Goal: Find contact information: Find contact information

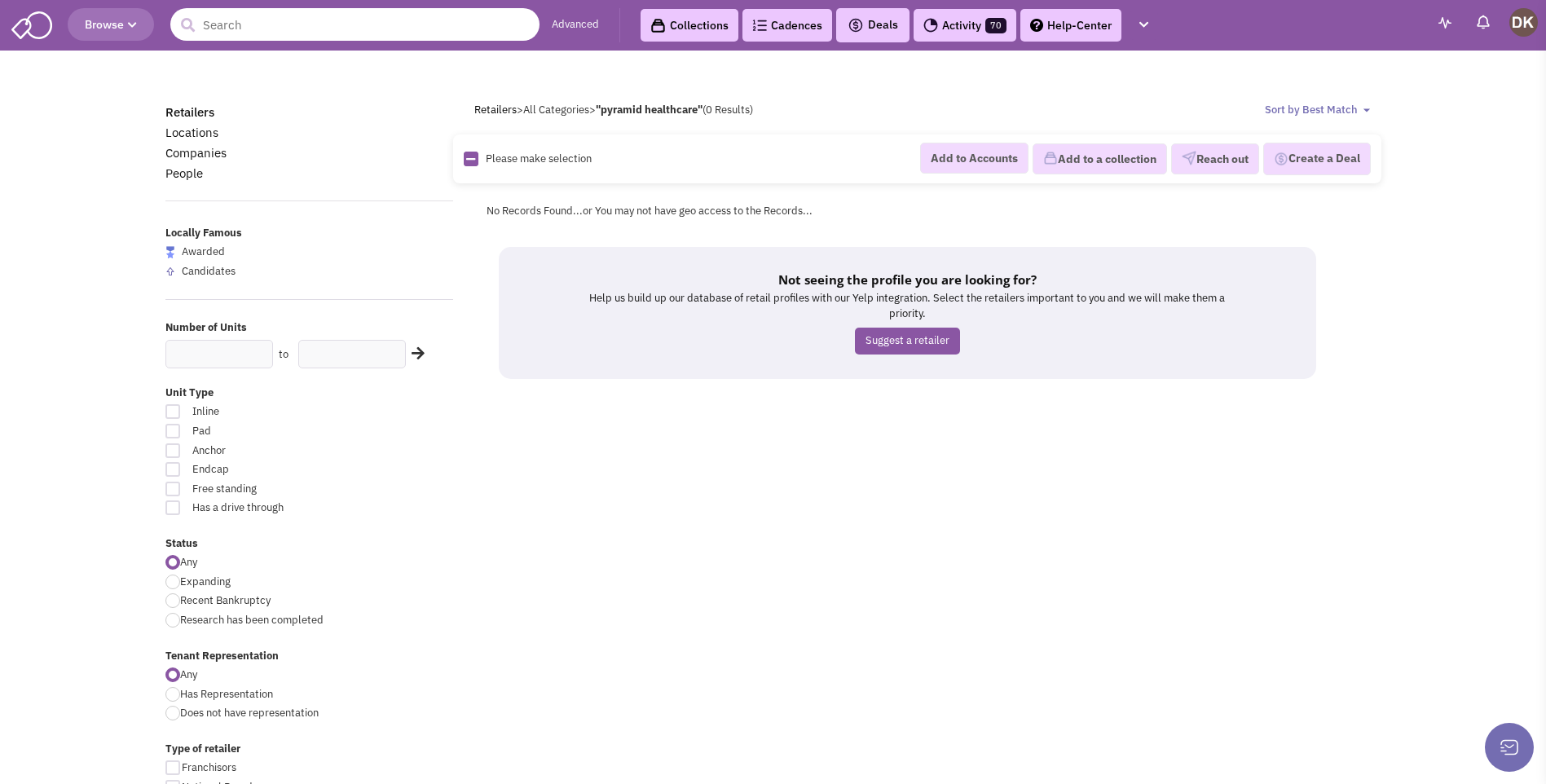
click at [315, 33] on input "text" at bounding box center [354, 24] width 369 height 33
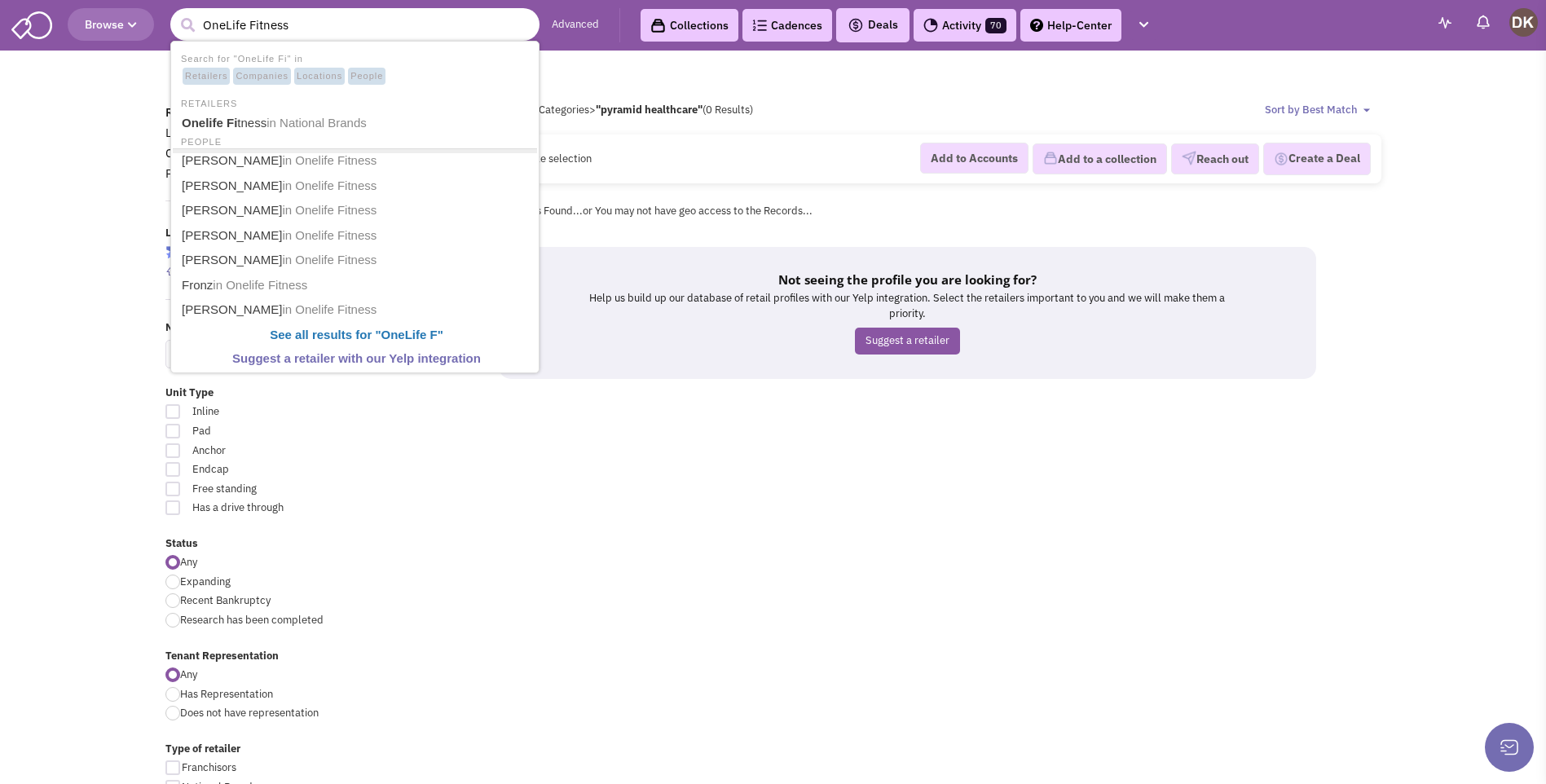
type input "OneLife Fitness"
click at [175, 13] on button "submit" at bounding box center [187, 25] width 24 height 24
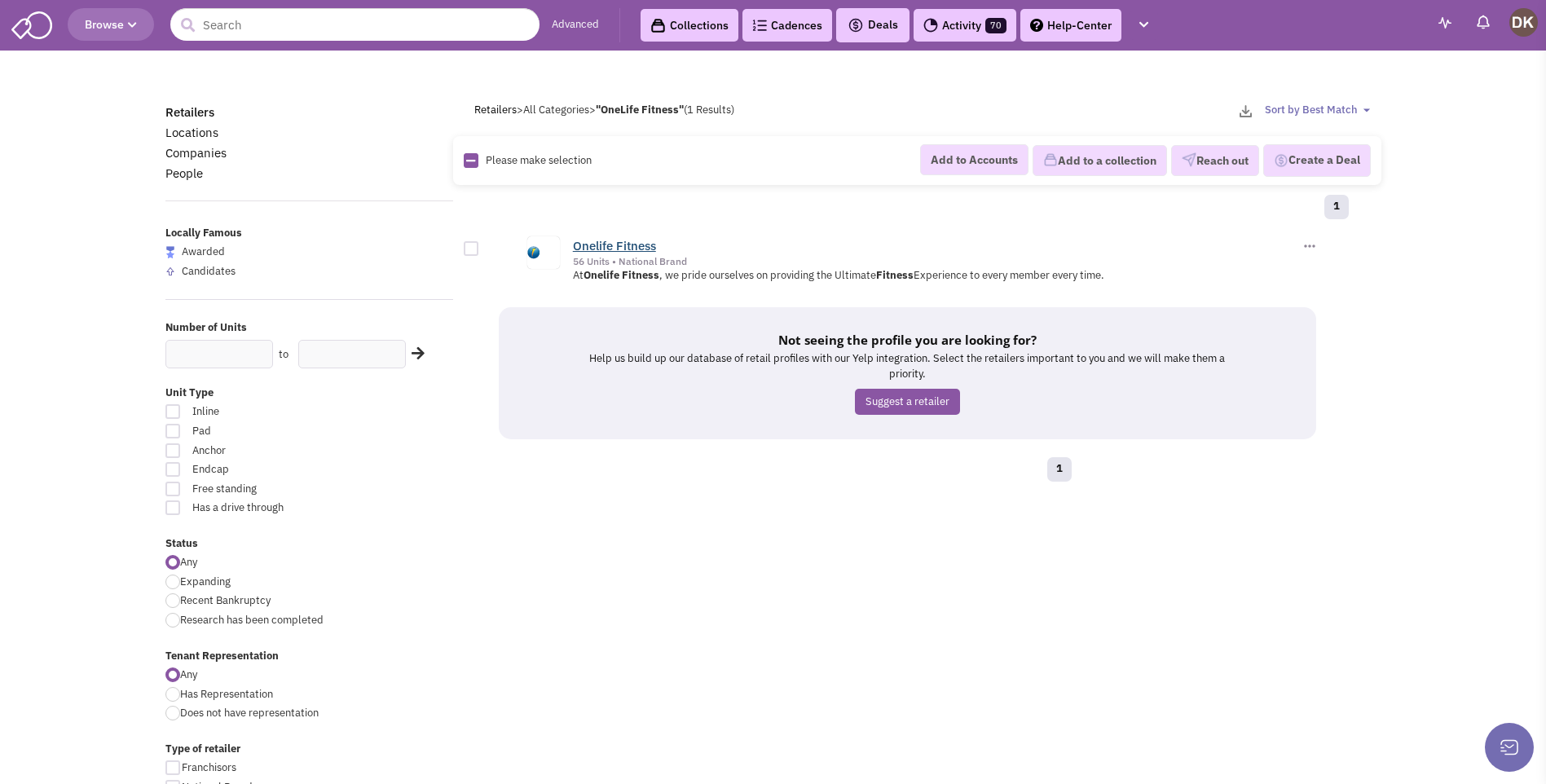
click at [608, 248] on link "Onelife Fitness" at bounding box center [615, 246] width 83 height 15
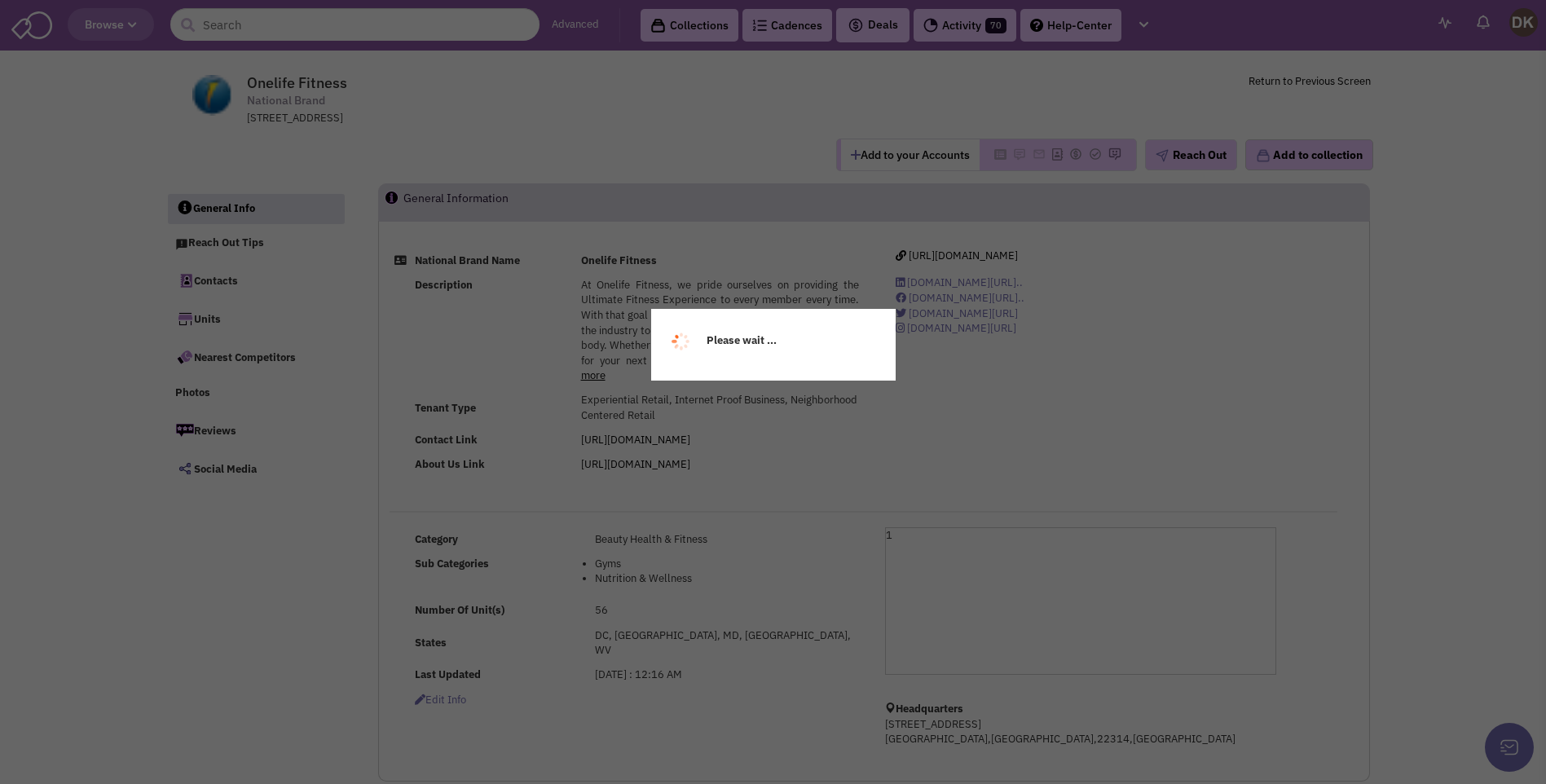
select select
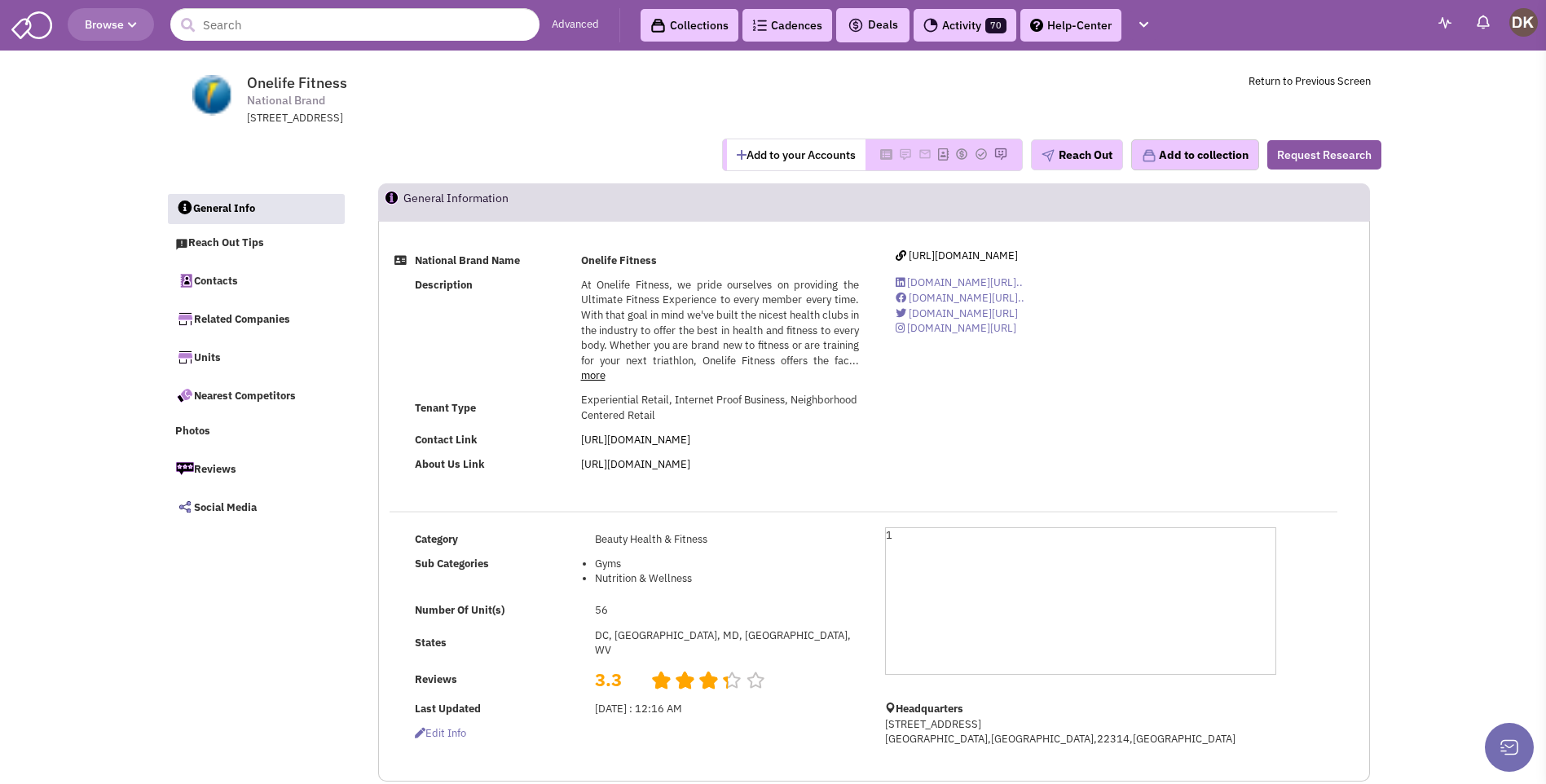
click at [773, 163] on button "Add to your Accounts" at bounding box center [797, 155] width 139 height 31
click at [224, 282] on link "Contacts" at bounding box center [255, 280] width 177 height 35
click at [1079, 161] on button "Reach Out" at bounding box center [1078, 155] width 92 height 31
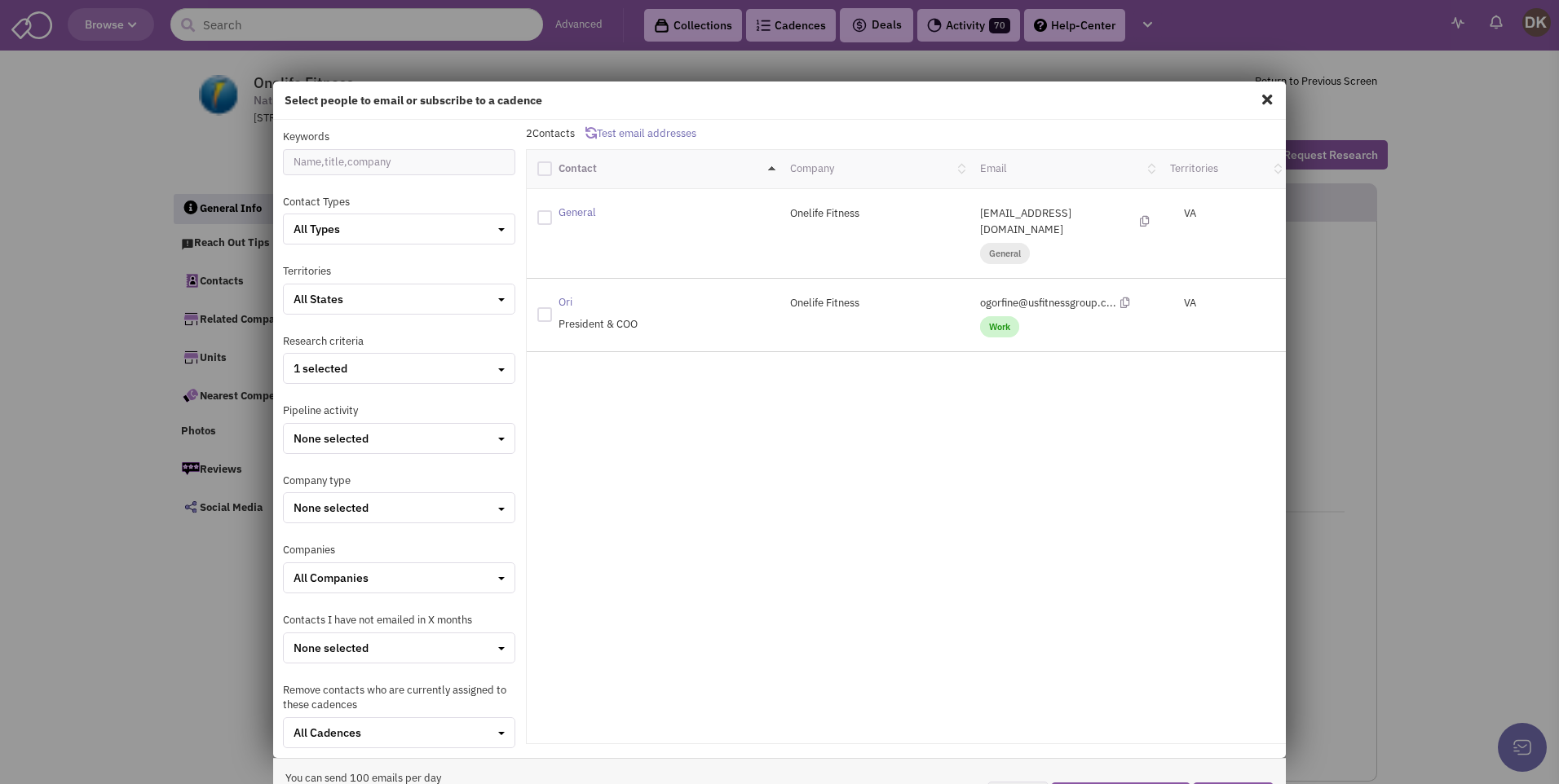
click at [565, 295] on spn "Ori" at bounding box center [566, 301] width 13 height 13
drag, startPoint x: 962, startPoint y: 286, endPoint x: 1100, endPoint y: 291, distance: 138.1
click at [1100, 295] on div "ogorfine@usfitnessgroup.c... Work" at bounding box center [1064, 314] width 190 height 39
drag, startPoint x: 1100, startPoint y: 291, endPoint x: 1111, endPoint y: 289, distance: 11.2
click at [1121, 298] on icon at bounding box center [1124, 302] width 9 height 11
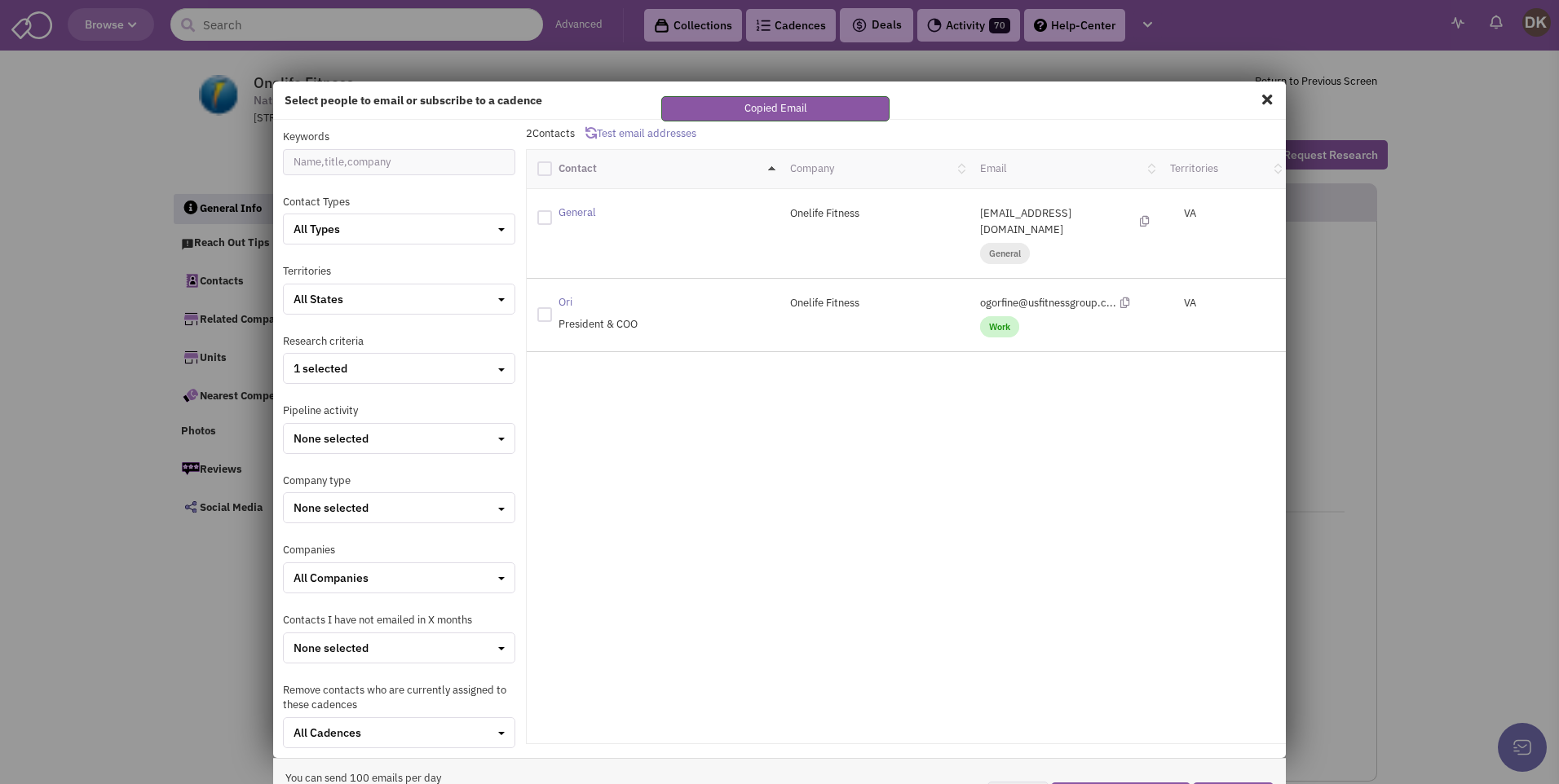
click at [1073, 306] on div "ogorfine@usfitnessgroup.c... Work" at bounding box center [1064, 314] width 190 height 39
click at [941, 295] on div "Onelife Fitness" at bounding box center [874, 302] width 190 height 16
click at [983, 316] on span "Work" at bounding box center [999, 327] width 40 height 21
click at [969, 295] on div "ogorfine@usfitnessgroup.c... Work" at bounding box center [1064, 314] width 190 height 39
click at [596, 317] on span "President & COO" at bounding box center [598, 324] width 79 height 13
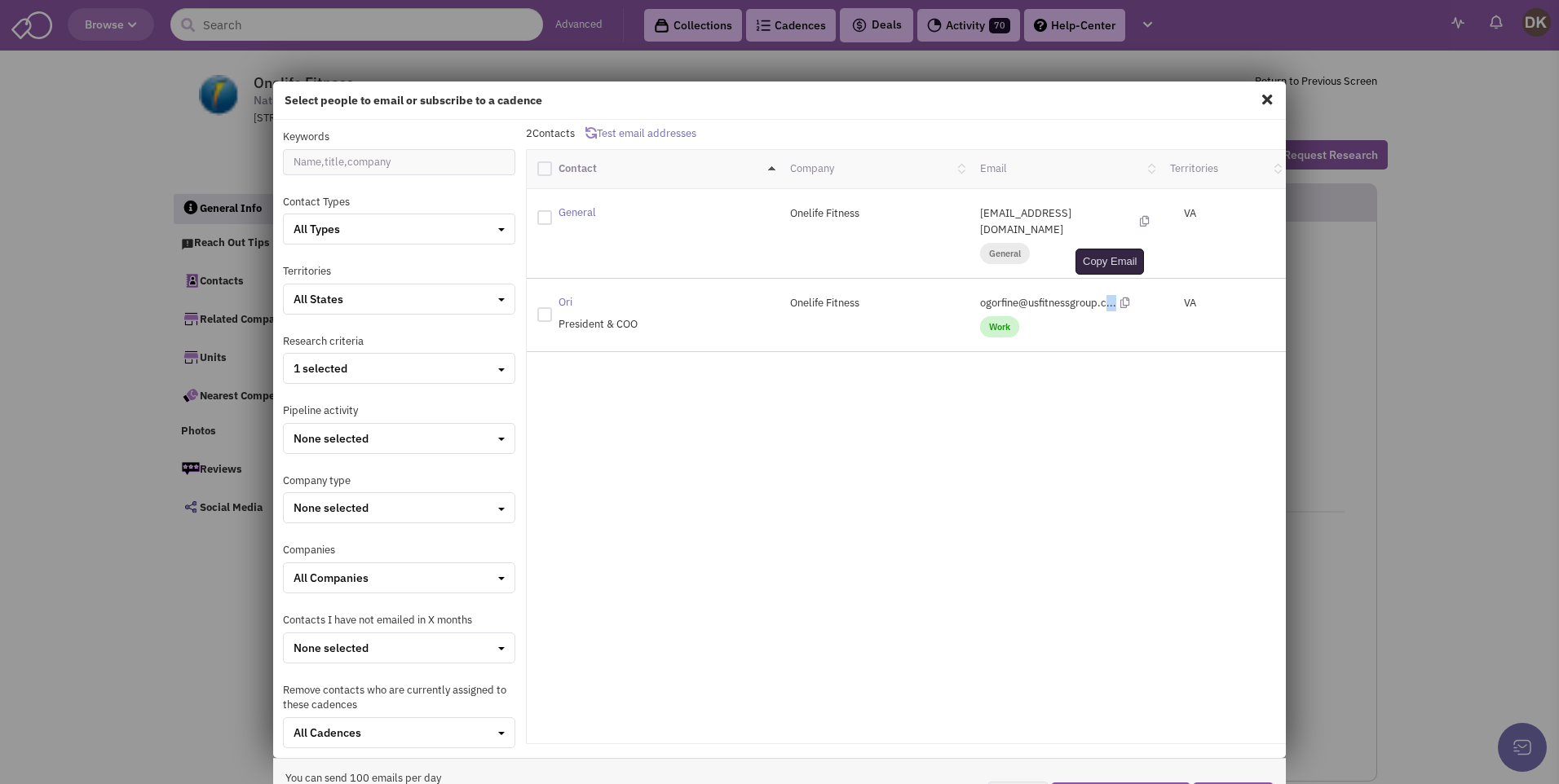
drag, startPoint x: 964, startPoint y: 289, endPoint x: 1106, endPoint y: 290, distance: 142.0
click at [1106, 295] on div "ogorfine@usfitnessgroup.c... Work" at bounding box center [1064, 314] width 190 height 39
drag, startPoint x: 1106, startPoint y: 290, endPoint x: 1028, endPoint y: 282, distance: 78.4
copy p "ogorfine@usfitnessgroup.c..."
click at [1256, 103] on span at bounding box center [1267, 99] width 21 height 26
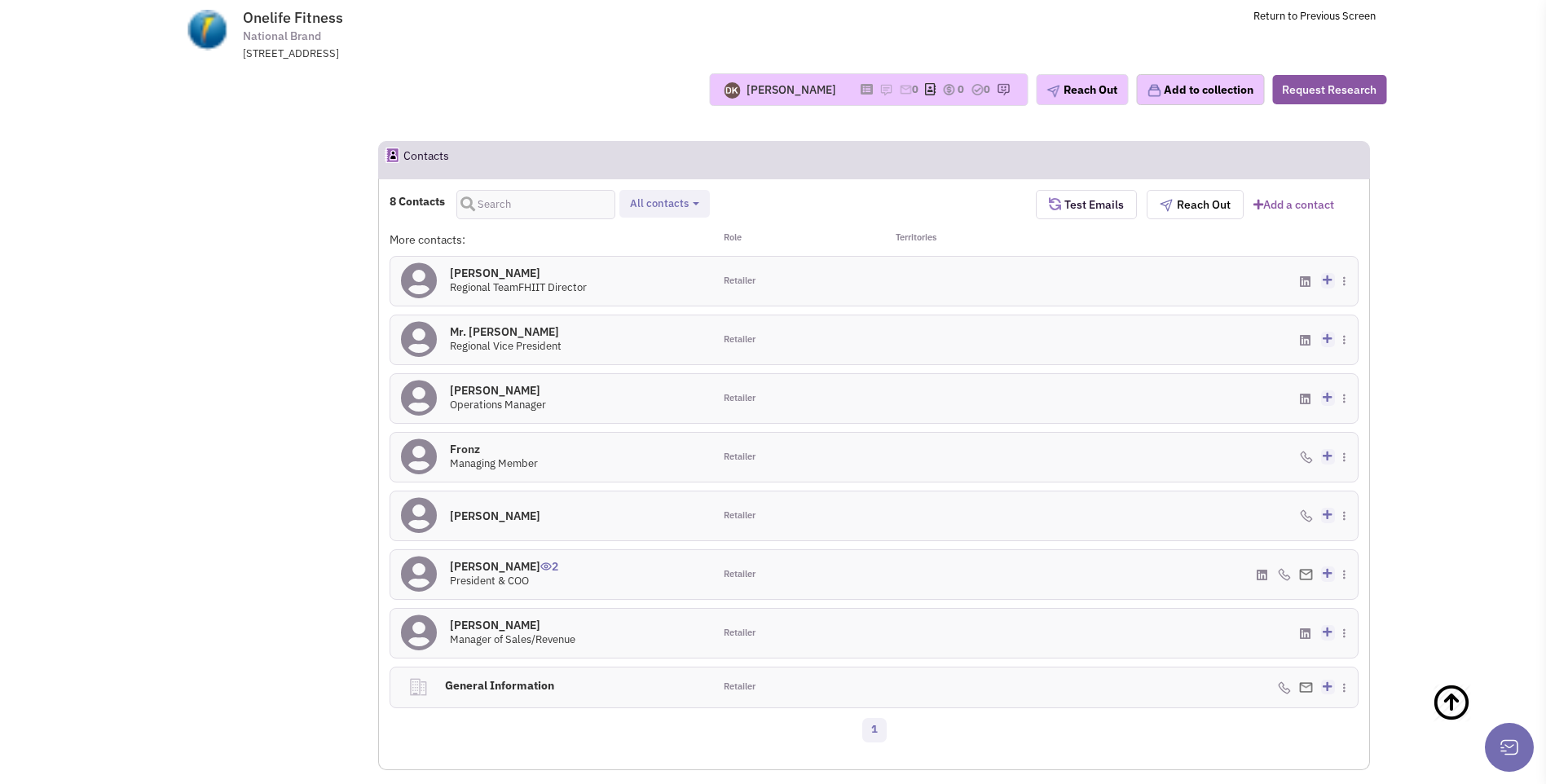
scroll to position [897, 0]
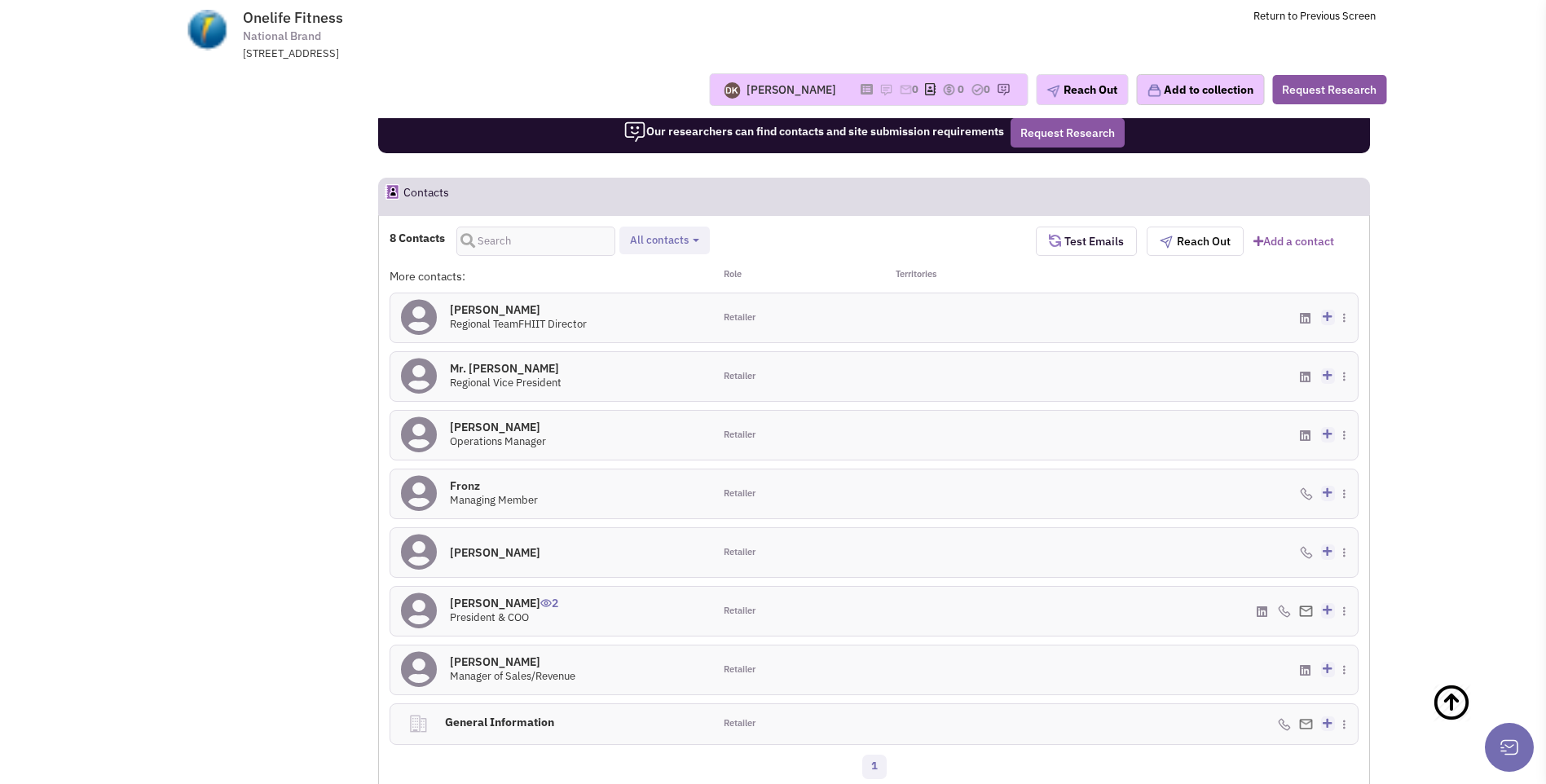
click at [489, 609] on h4 "Ori Gorfine 2" at bounding box center [504, 603] width 109 height 14
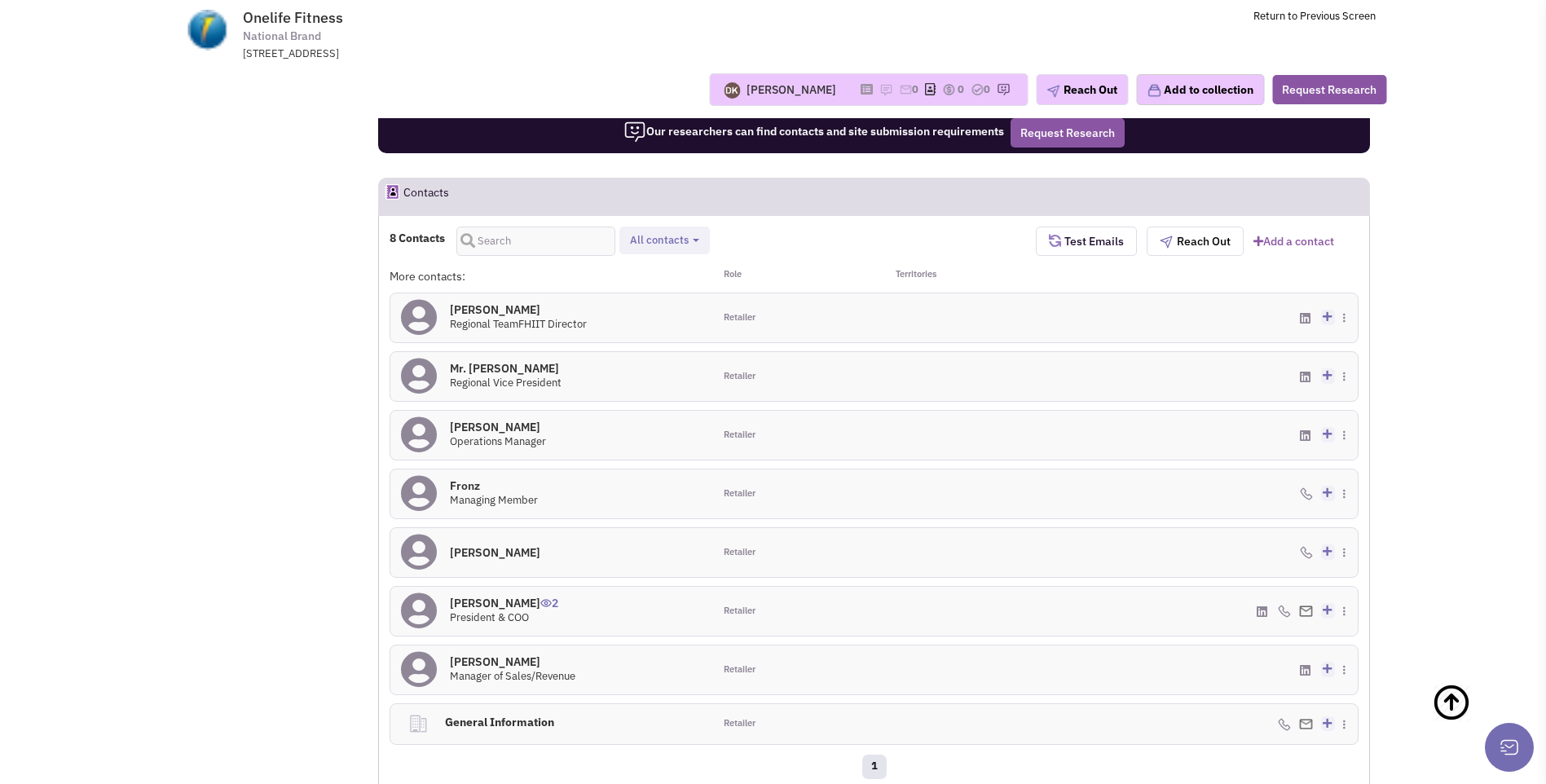
click at [427, 617] on icon at bounding box center [418, 611] width 36 height 37
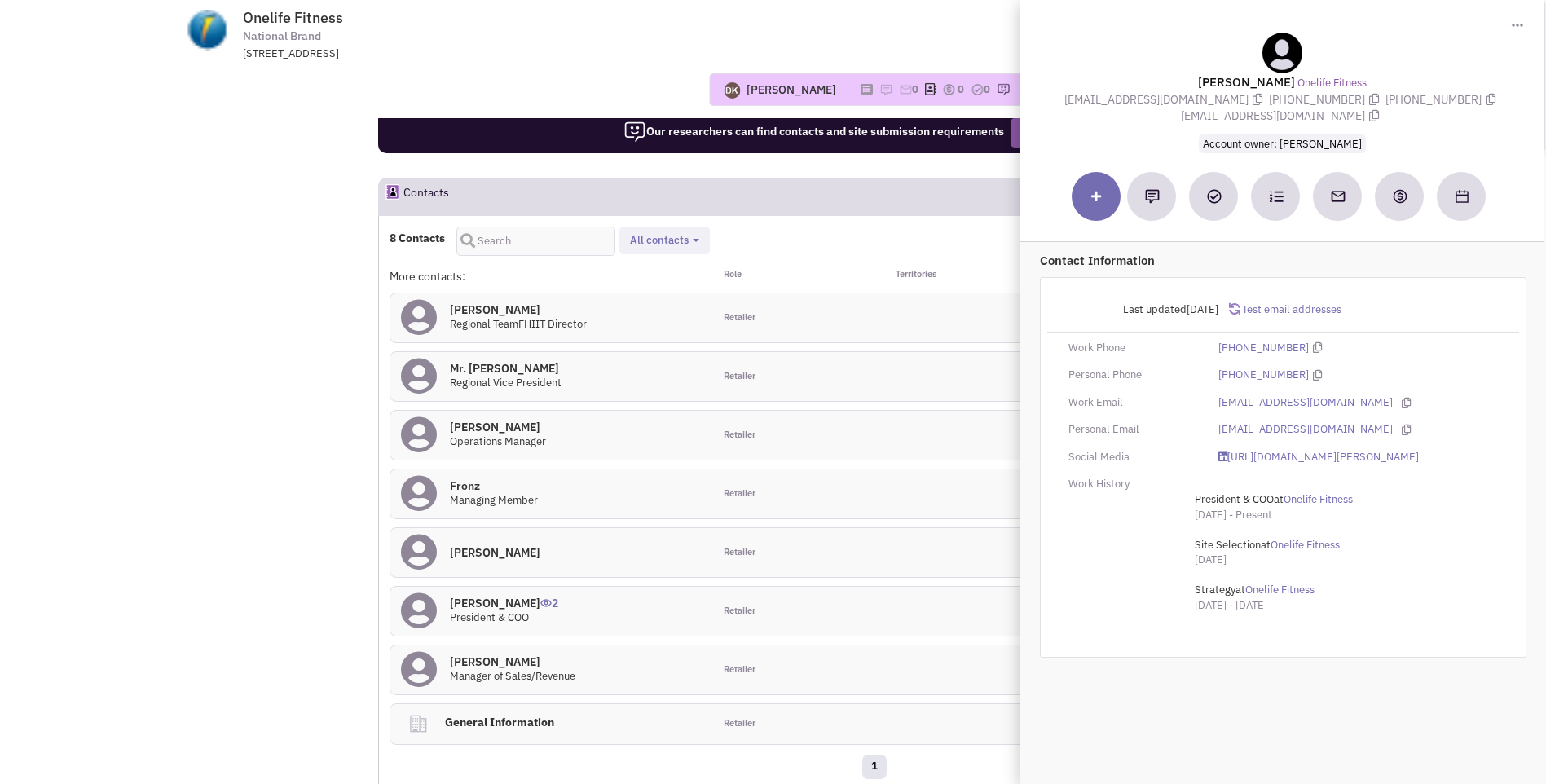
click at [622, 77] on div "Donnie Keller No note found! 0 0 0 Reach Out Add to collection" at bounding box center [773, 90] width 1248 height 33
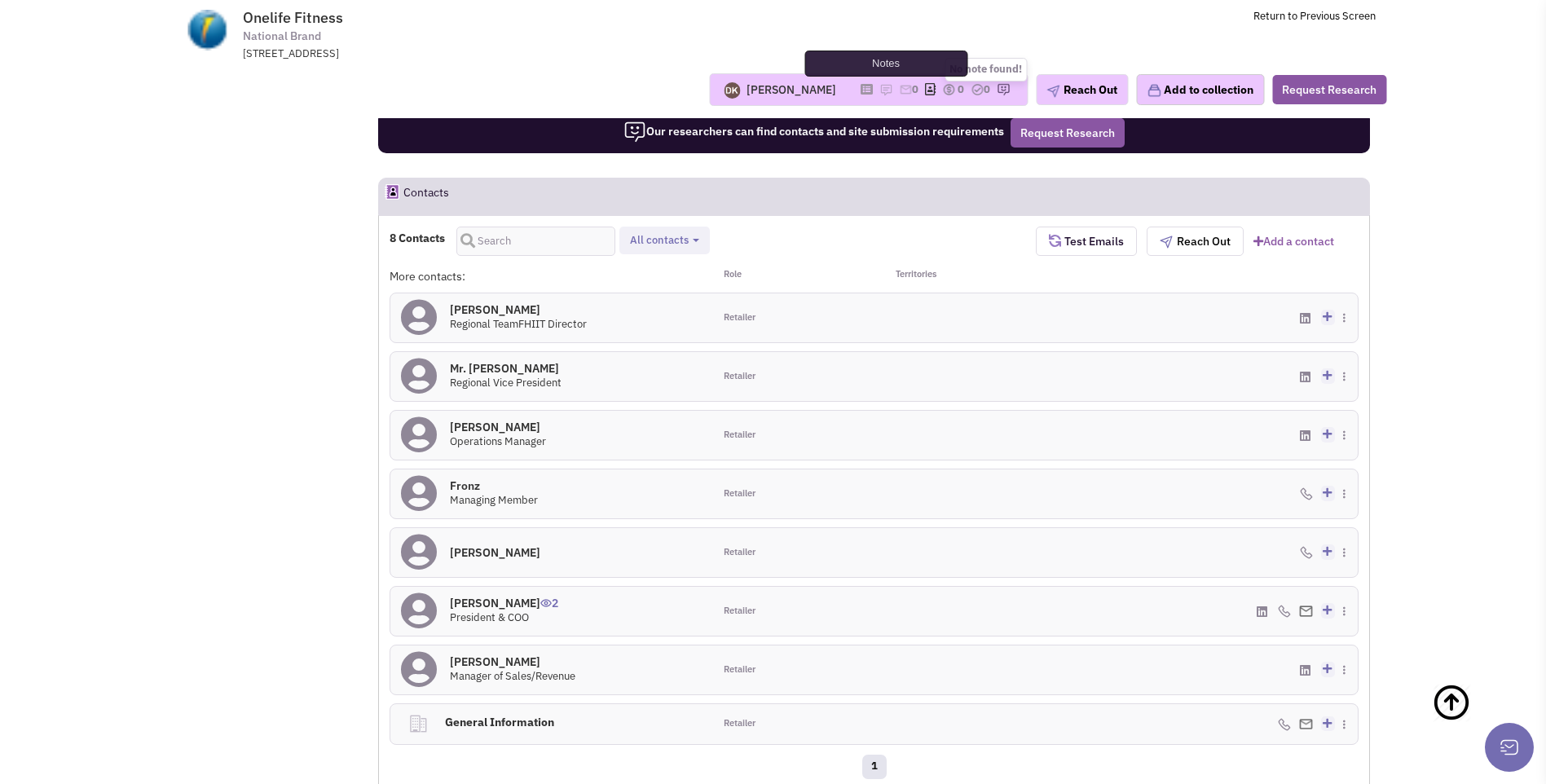
click at [879, 94] on img at bounding box center [886, 90] width 13 height 13
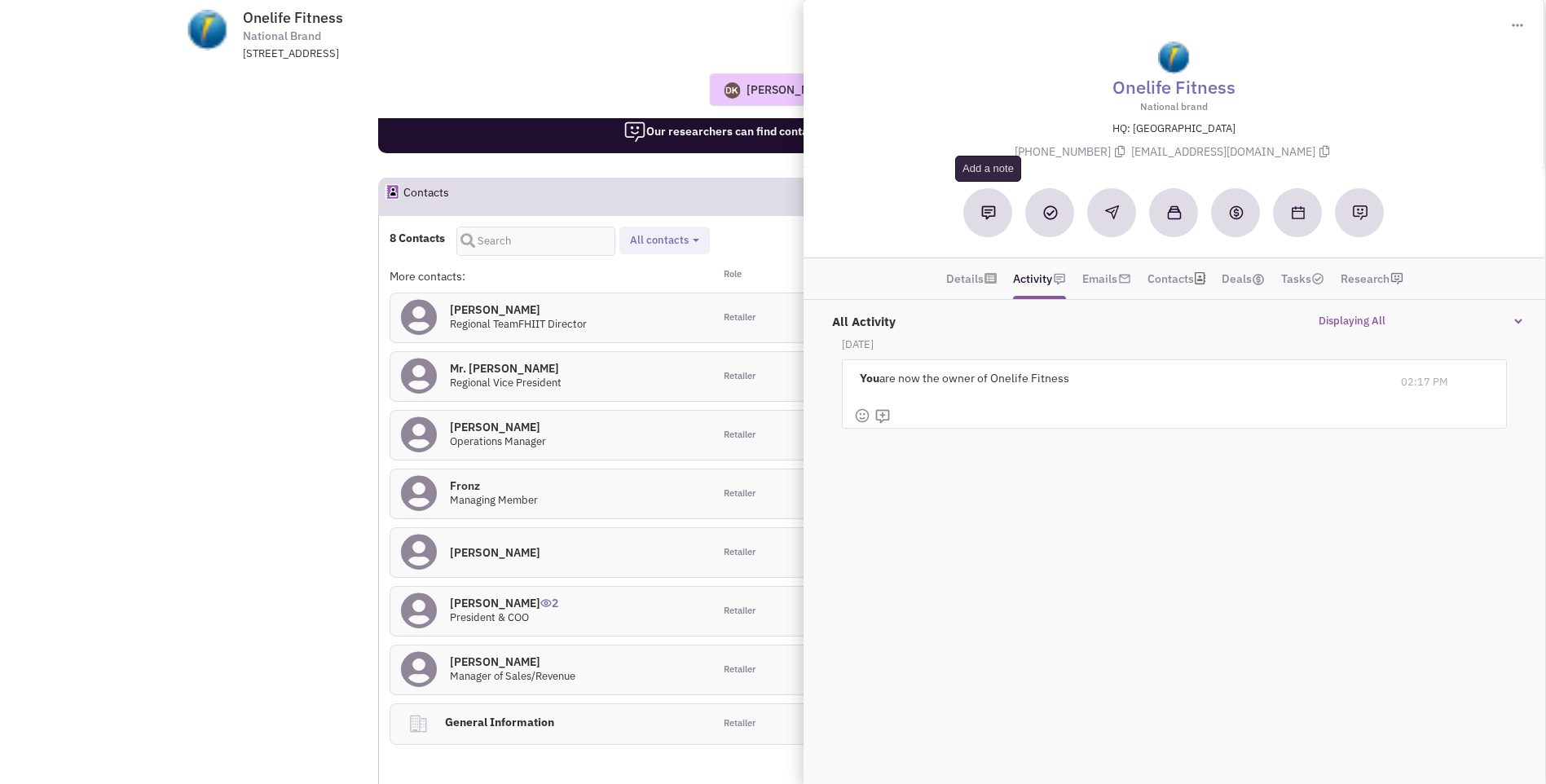
click at [983, 223] on button at bounding box center [988, 212] width 49 height 49
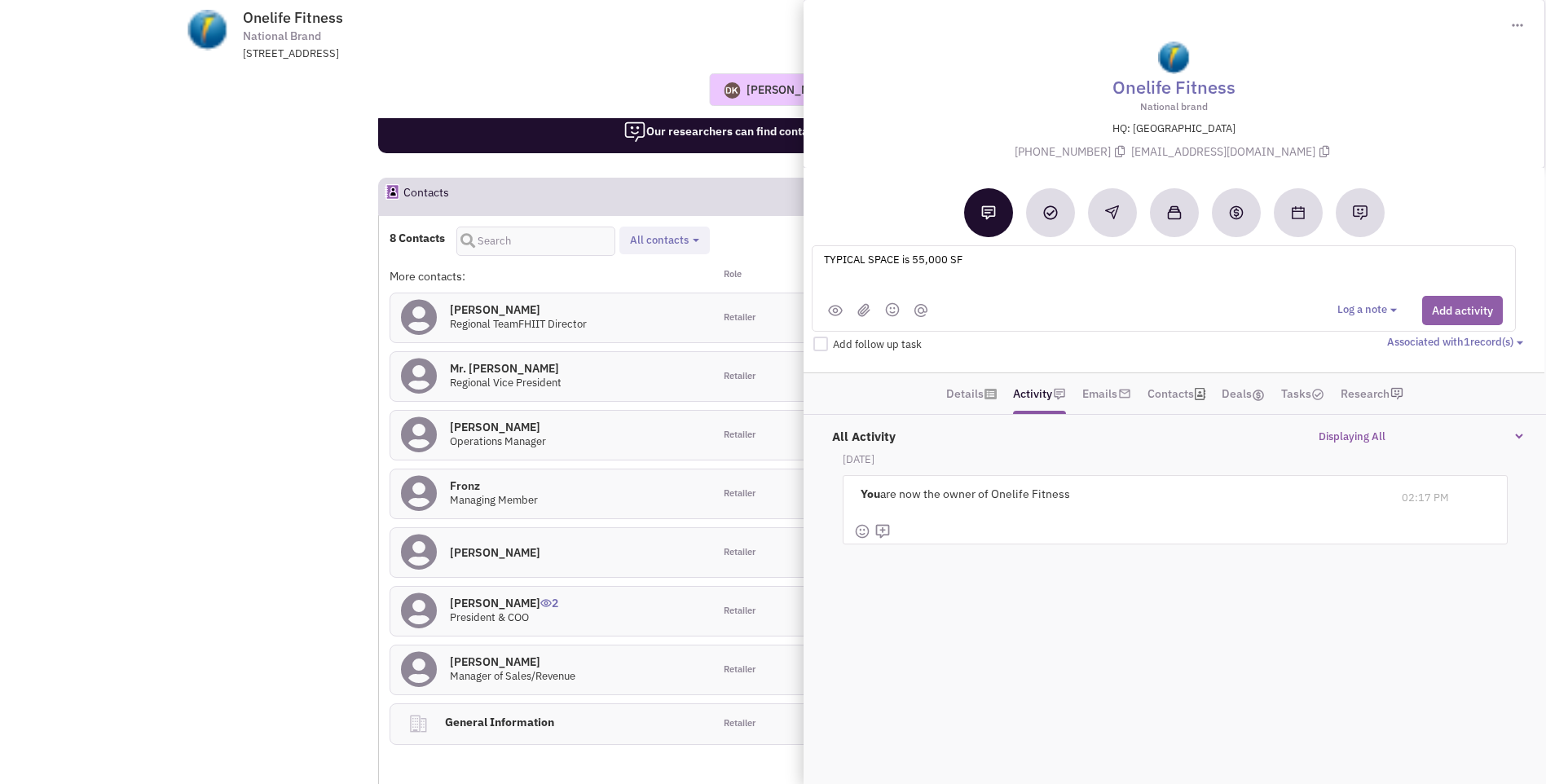
type textarea "TYPICAL SPACE is 55,000 SF"
click at [1452, 316] on button "Add activity" at bounding box center [1463, 310] width 81 height 29
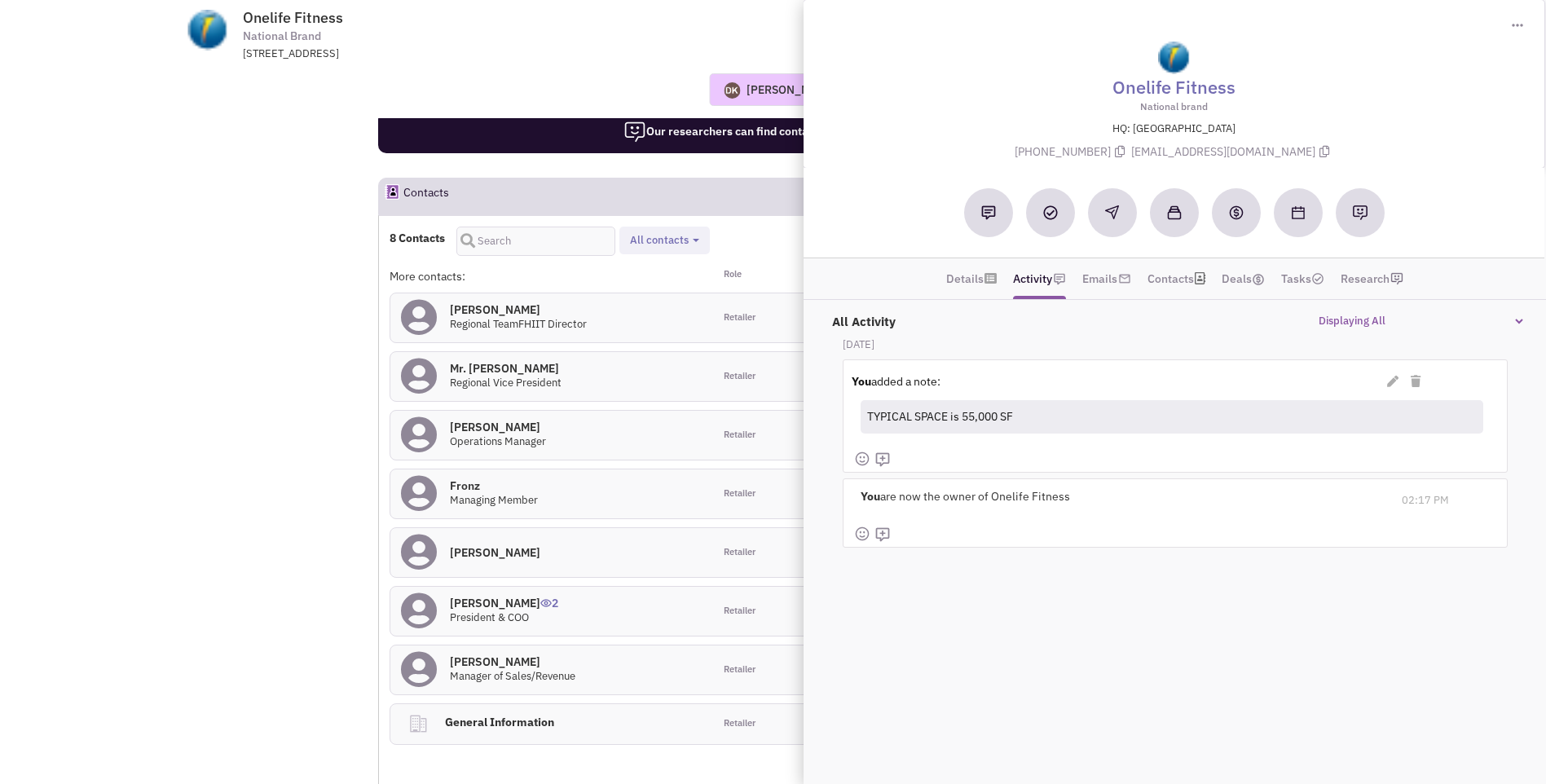
click at [491, 66] on div "Donnie Keller No note found! 0 0 0 Reach Out Add to collection" at bounding box center [773, 89] width 1248 height 57
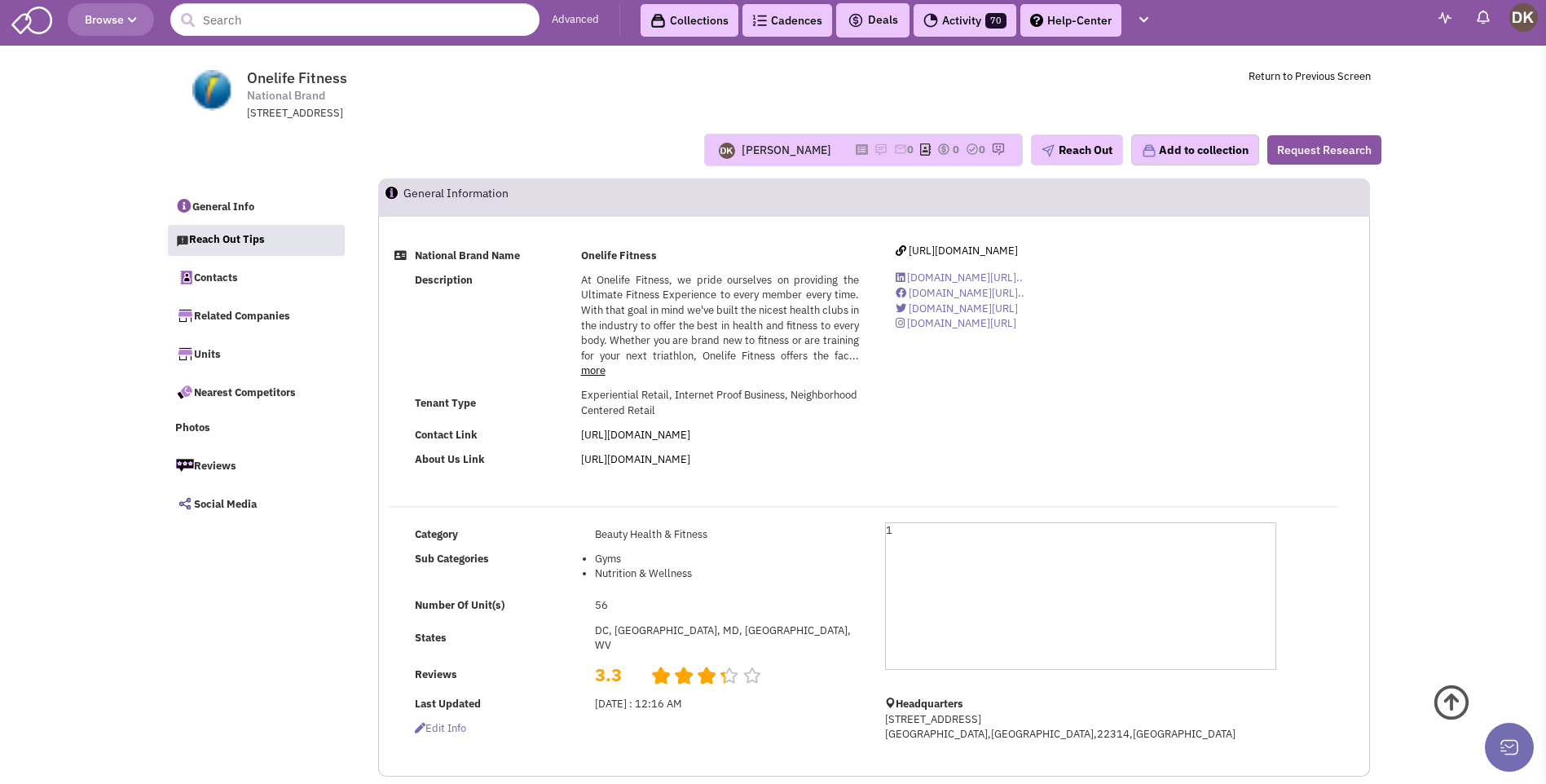
scroll to position [0, 0]
